Goal: Task Accomplishment & Management: Manage account settings

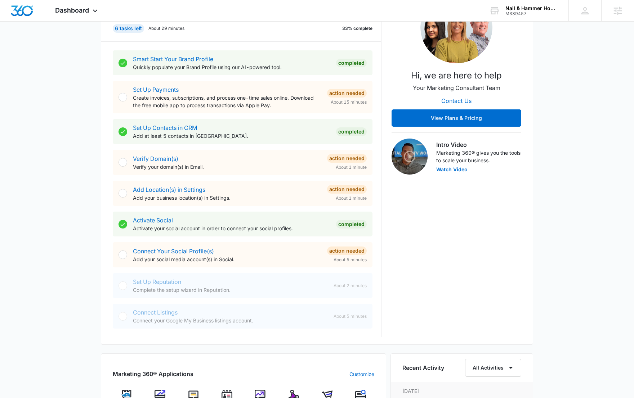
scroll to position [234, 0]
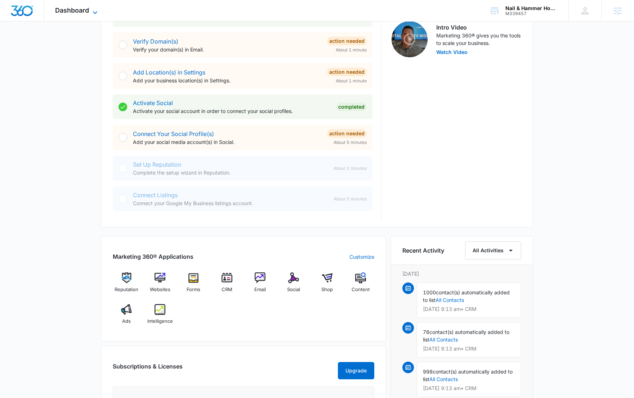
click at [88, 9] on span "Dashboard" at bounding box center [72, 10] width 34 height 8
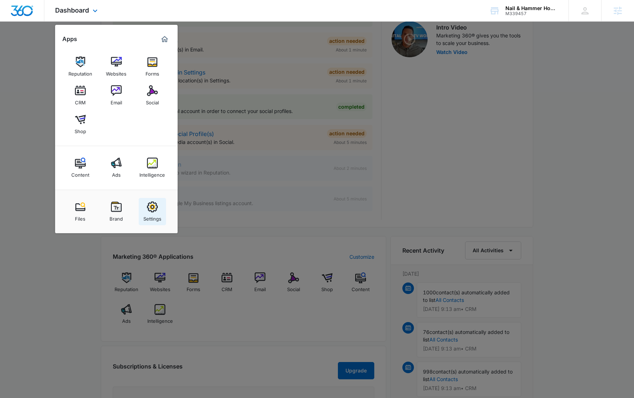
click at [140, 205] on link "Settings" at bounding box center [152, 211] width 27 height 27
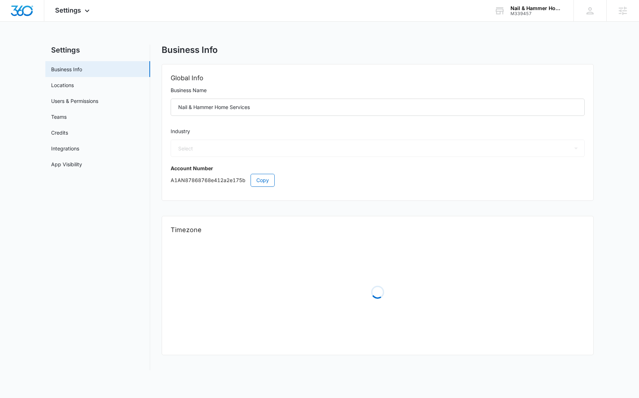
select select "4"
select select "US"
select select "[GEOGRAPHIC_DATA]/[US_STATE]/[GEOGRAPHIC_DATA]"
click at [95, 172] on nav "Settings Business Info Locations Users & Permissions Teams Credits Integrations…" at bounding box center [97, 204] width 105 height 319
click at [82, 168] on link "App Visibility" at bounding box center [66, 165] width 31 height 8
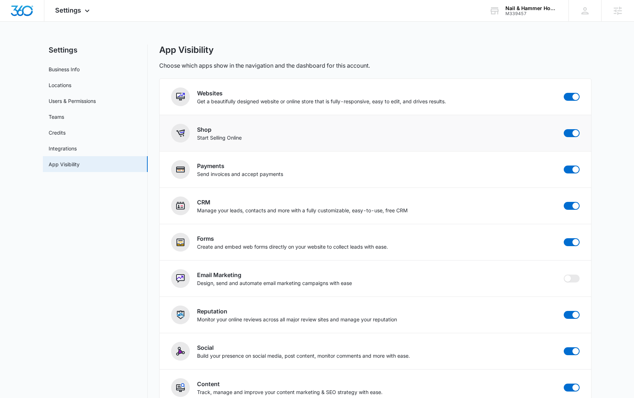
click at [579, 136] on li "Shop Start Selling Online" at bounding box center [375, 133] width 431 height 36
click at [575, 134] on span at bounding box center [575, 133] width 6 height 6
click at [563, 129] on input "checkbox" at bounding box center [563, 129] width 0 height 0
checkbox input "false"
click at [31, 6] on img "Dashboard" at bounding box center [21, 10] width 23 height 11
